Goal: Find specific page/section: Find specific page/section

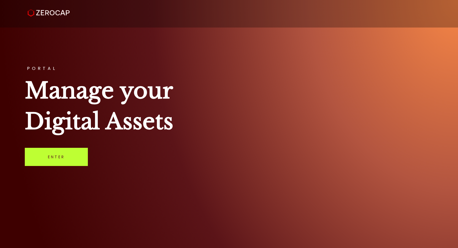
click at [54, 162] on link "Enter" at bounding box center [56, 157] width 63 height 18
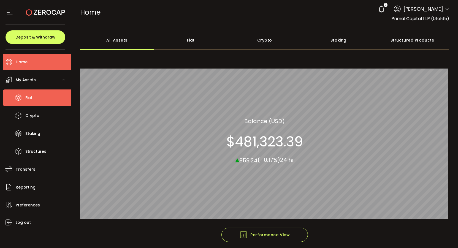
click at [36, 95] on li "Fiat" at bounding box center [37, 98] width 68 height 17
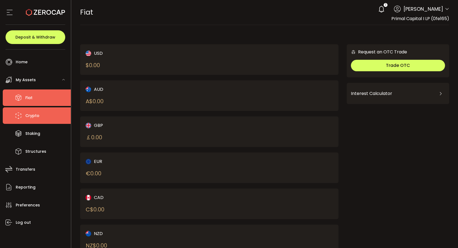
click at [22, 114] on icon at bounding box center [18, 116] width 8 height 8
